Goal: Check status: Check status

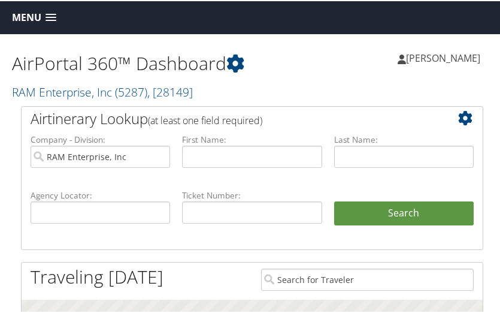
click at [222, 98] on h2 "RAM Enterprise, Inc ( 5287 ) , [ 28149 ]" at bounding box center [132, 90] width 240 height 20
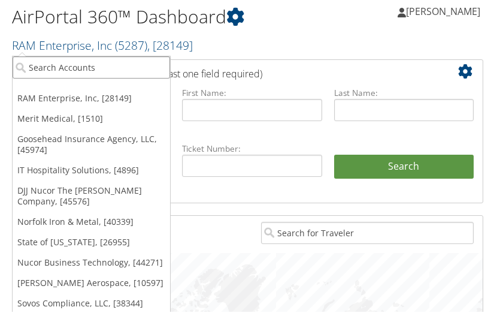
click at [73, 61] on input "search" at bounding box center [92, 66] width 158 height 22
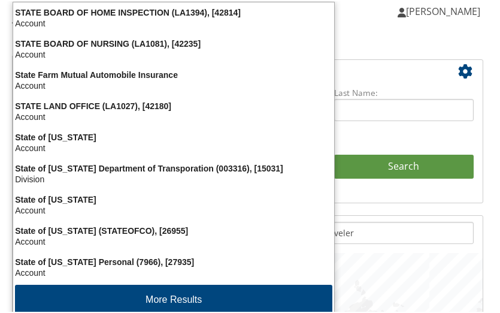
type input "state of co"
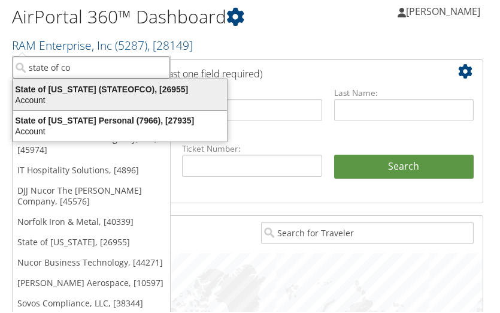
click at [67, 83] on div "State of Colorado (STATEOFCO), [26955]" at bounding box center [120, 88] width 228 height 11
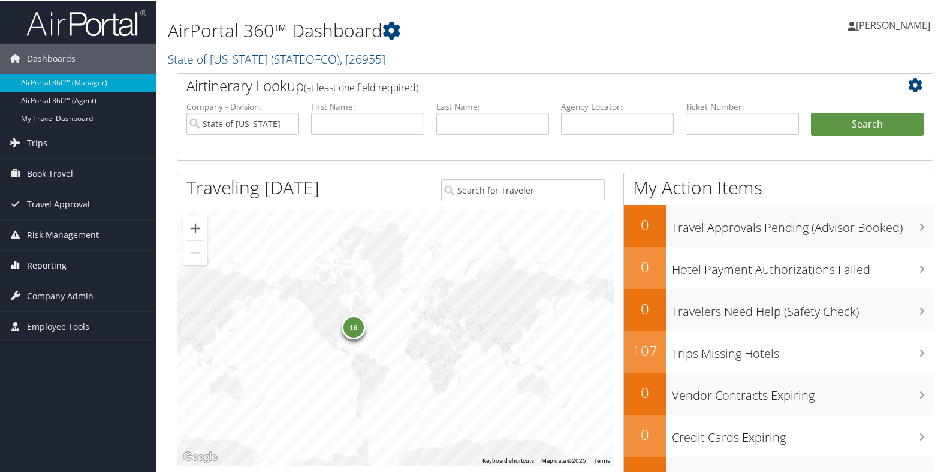
click at [38, 263] on span "Reporting" at bounding box center [47, 264] width 40 height 30
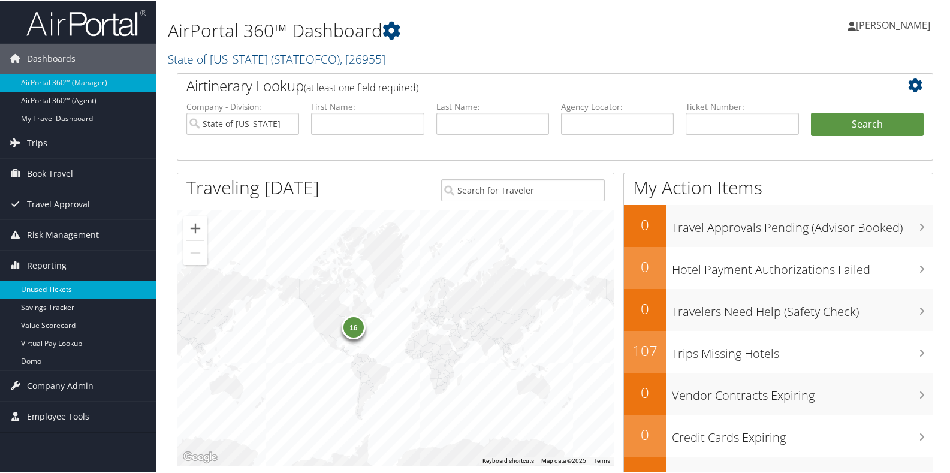
click at [35, 286] on link "Unused Tickets" at bounding box center [78, 288] width 156 height 18
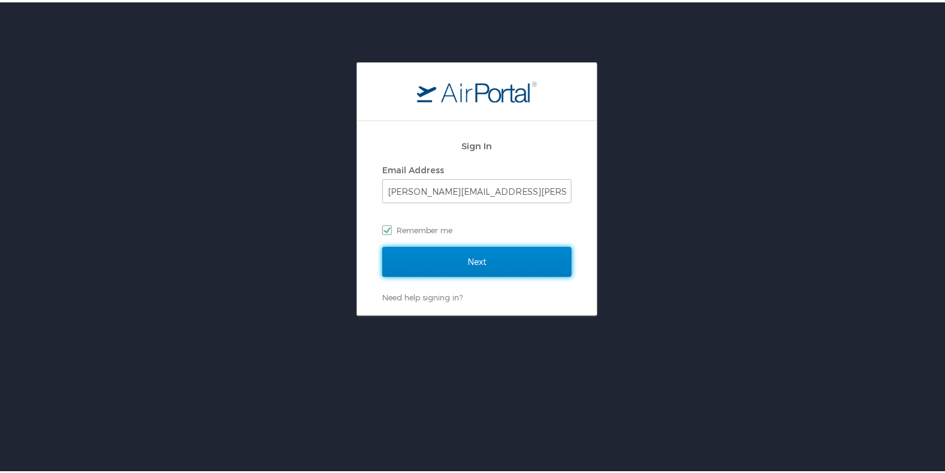
click at [481, 265] on input "Next" at bounding box center [476, 259] width 189 height 30
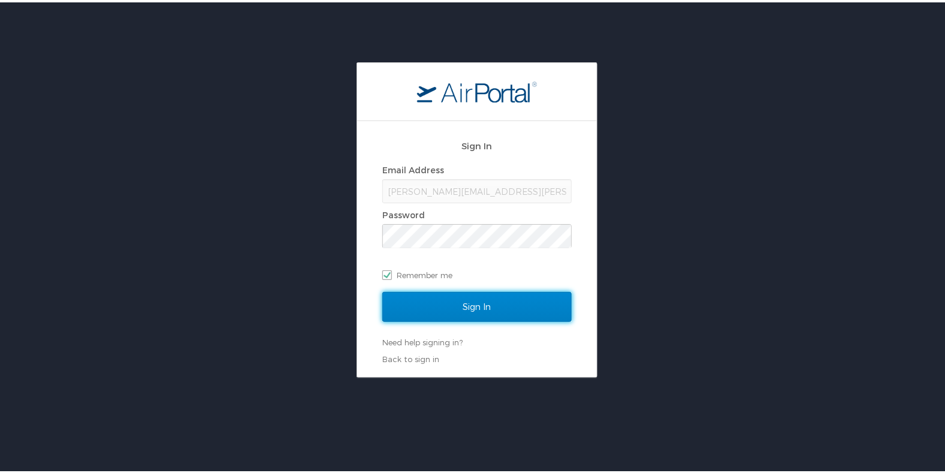
click at [445, 301] on input "Sign In" at bounding box center [476, 304] width 189 height 30
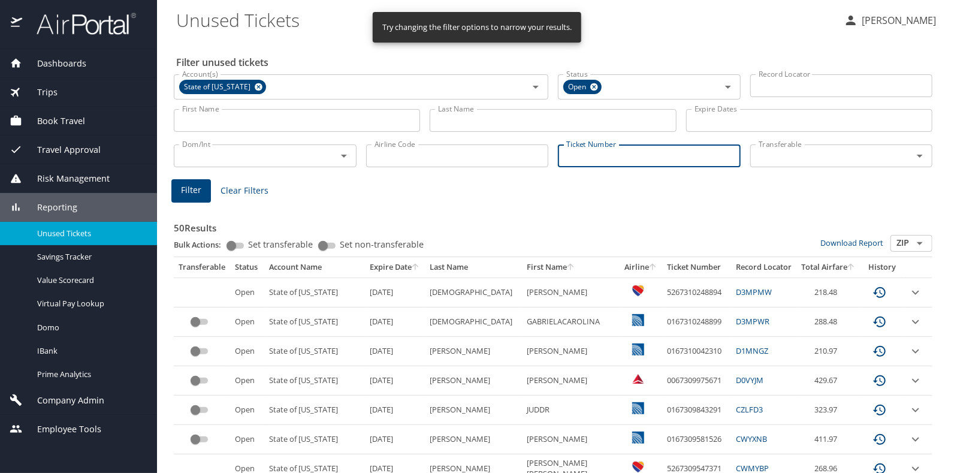
paste input "0018998496257"
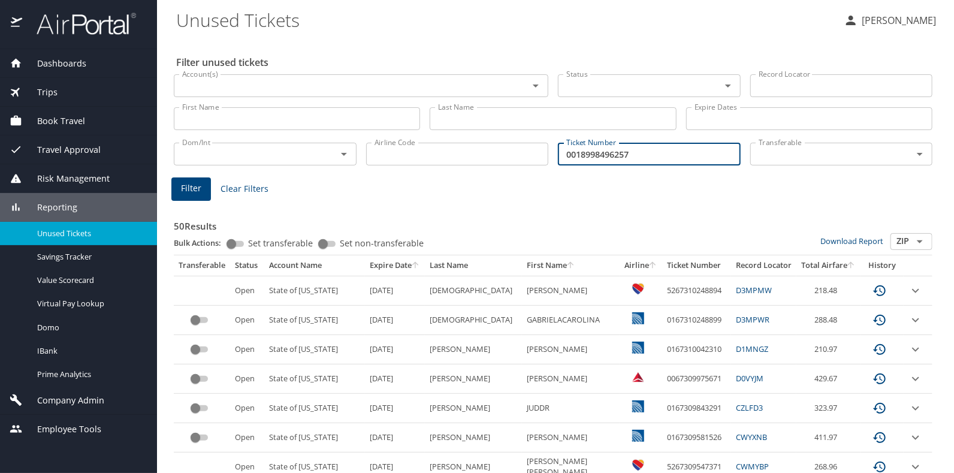
type input "0018998496257"
click at [187, 186] on span "Filter" at bounding box center [191, 188] width 20 height 15
